Goal: Find specific page/section: Find specific page/section

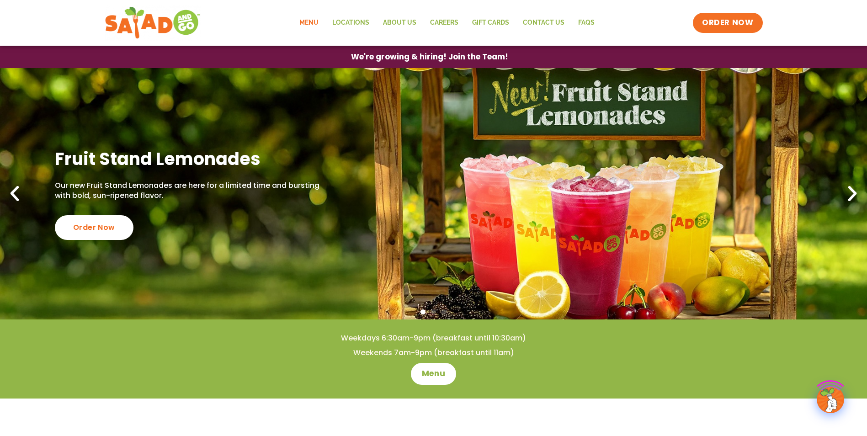
click at [310, 22] on link "Menu" at bounding box center [309, 22] width 33 height 21
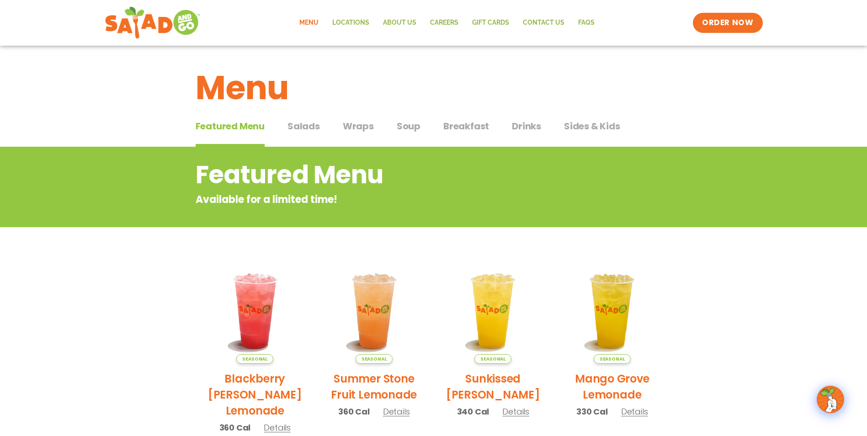
click at [408, 125] on span "Soup" at bounding box center [409, 126] width 24 height 14
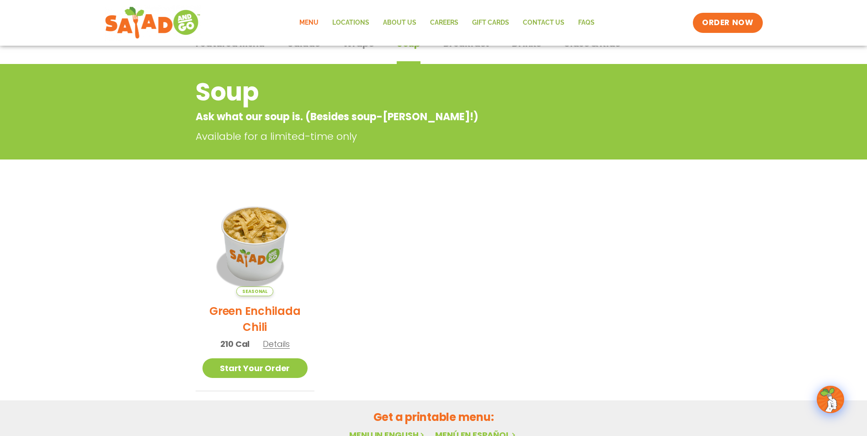
scroll to position [137, 0]
